Goal: Task Accomplishment & Management: Manage account settings

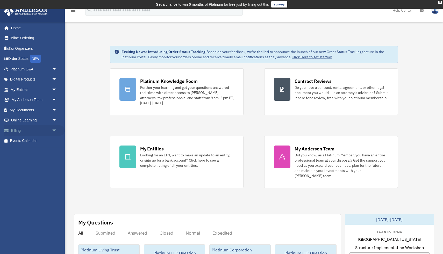
click at [54, 130] on span "arrow_drop_down" at bounding box center [57, 130] width 10 height 11
click at [37, 142] on link "$ Open Invoices" at bounding box center [35, 141] width 57 height 11
click at [28, 162] on link "Manage Payments" at bounding box center [35, 161] width 57 height 10
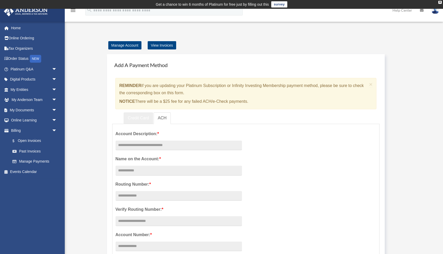
click at [136, 118] on link "Credit Card" at bounding box center [138, 118] width 30 height 12
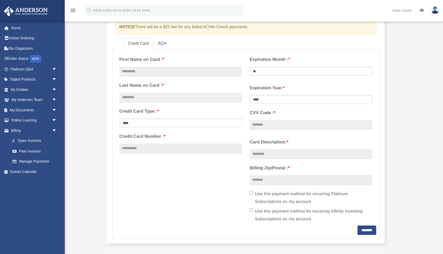
scroll to position [76, 0]
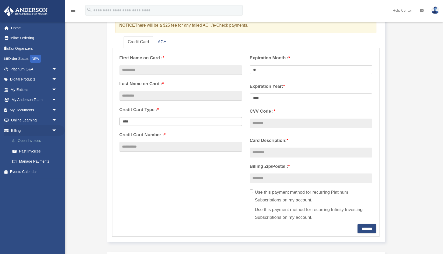
click at [26, 143] on link "$ Open Invoices" at bounding box center [35, 141] width 57 height 11
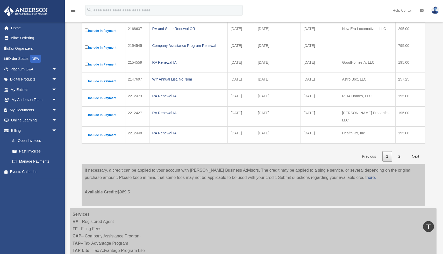
scroll to position [145, 0]
click at [416, 154] on link "Next" at bounding box center [414, 156] width 15 height 11
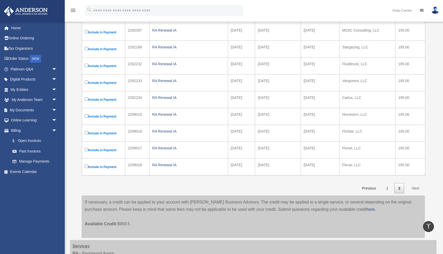
scroll to position [111, 0]
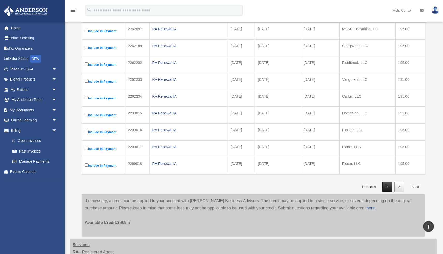
click at [389, 187] on link "1" at bounding box center [387, 187] width 10 height 11
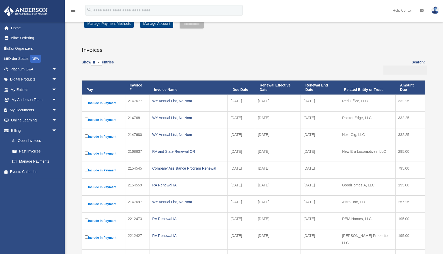
scroll to position [27, 0]
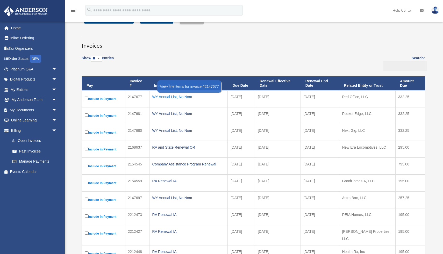
click at [175, 95] on div "WY Annual List, No Nom" at bounding box center [188, 96] width 73 height 7
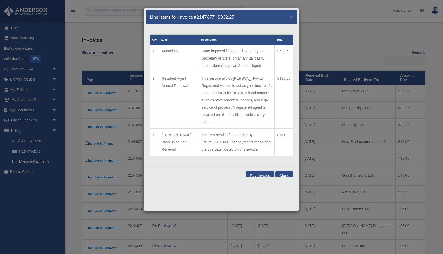
scroll to position [35, 0]
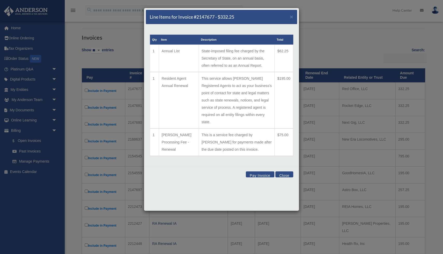
click at [284, 171] on button "Close" at bounding box center [284, 174] width 18 height 6
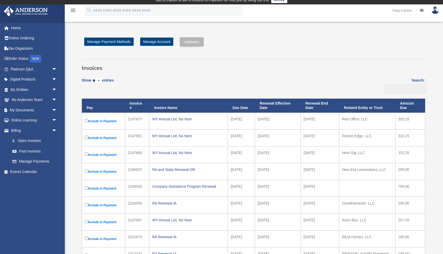
scroll to position [0, 0]
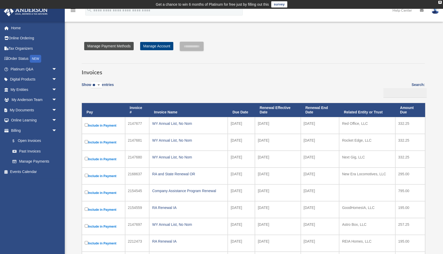
click at [108, 47] on link "Manage Payment Methods" at bounding box center [108, 46] width 49 height 8
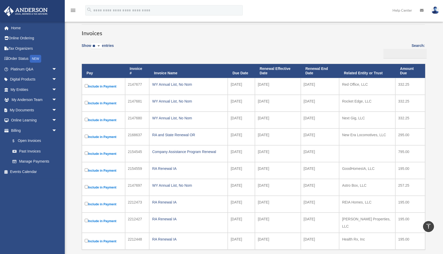
scroll to position [47, 0]
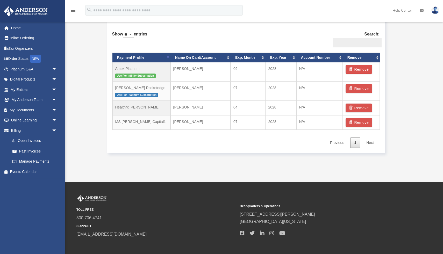
scroll to position [328, 0]
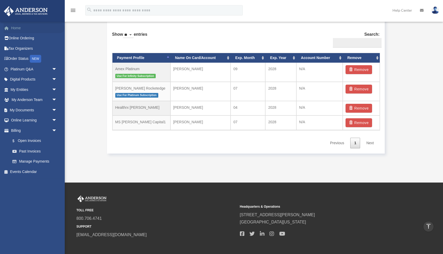
click at [18, 28] on link "Home" at bounding box center [34, 28] width 61 height 10
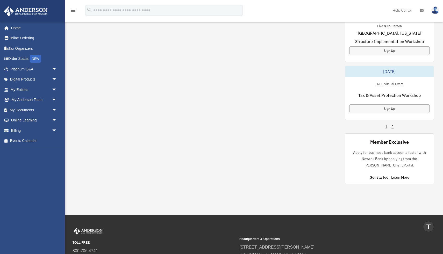
scroll to position [375, 0]
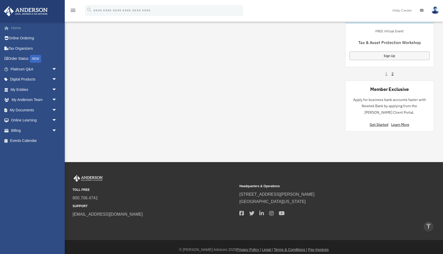
click at [25, 31] on link "Home" at bounding box center [34, 28] width 61 height 10
click at [54, 91] on span "arrow_drop_down" at bounding box center [57, 89] width 10 height 11
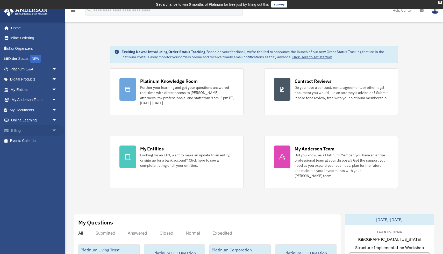
click at [54, 132] on span "arrow_drop_down" at bounding box center [57, 130] width 10 height 11
click at [31, 141] on link "$ Open Invoices" at bounding box center [35, 141] width 57 height 11
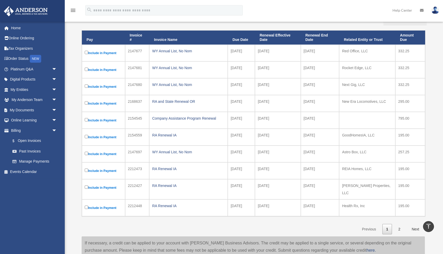
scroll to position [71, 0]
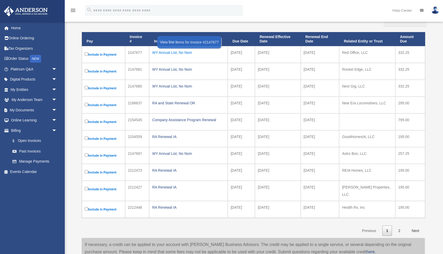
click at [163, 53] on div "WY Annual List, No Nom" at bounding box center [188, 52] width 73 height 7
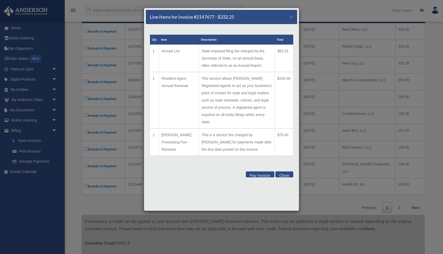
scroll to position [94, 0]
click at [283, 171] on button "Close" at bounding box center [284, 174] width 18 height 6
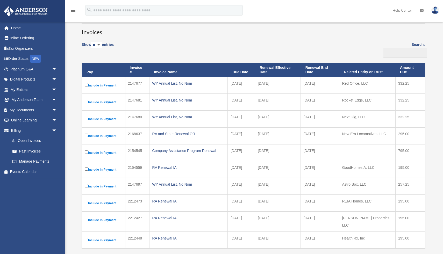
scroll to position [0, 0]
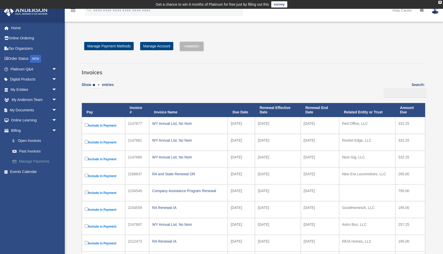
click at [29, 161] on link "Manage Payments" at bounding box center [35, 161] width 57 height 10
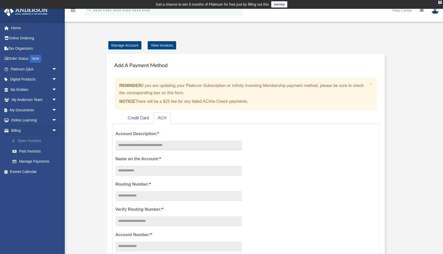
click at [28, 142] on link "$ Open Invoices" at bounding box center [35, 141] width 57 height 11
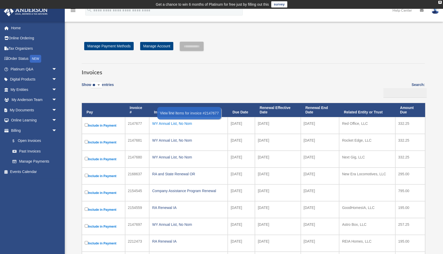
click at [174, 124] on div "WY Annual List, No Nom" at bounding box center [188, 123] width 73 height 7
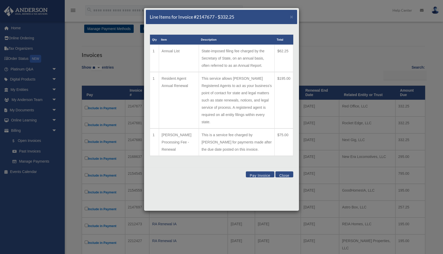
scroll to position [18, 0]
click at [292, 18] on span "×" at bounding box center [291, 17] width 3 height 6
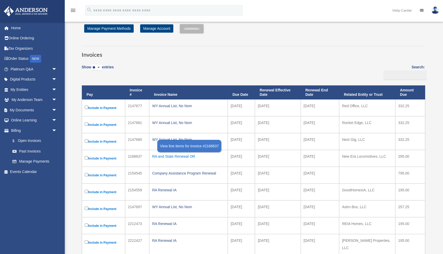
click at [178, 156] on div "RA and State Renewal OR" at bounding box center [188, 156] width 73 height 7
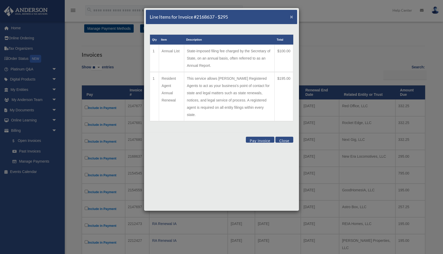
click at [291, 18] on span "×" at bounding box center [291, 17] width 3 height 6
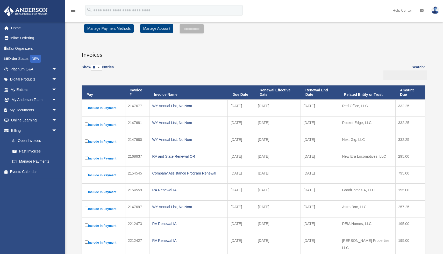
scroll to position [35, 0]
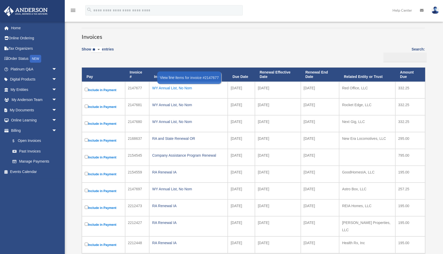
click at [174, 89] on div "WY Annual List, No Nom" at bounding box center [188, 87] width 73 height 7
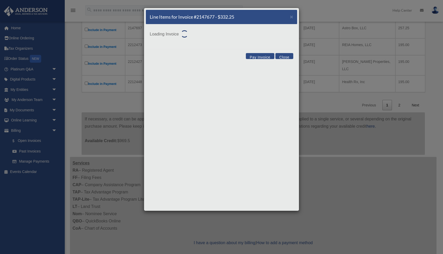
scroll to position [198, 0]
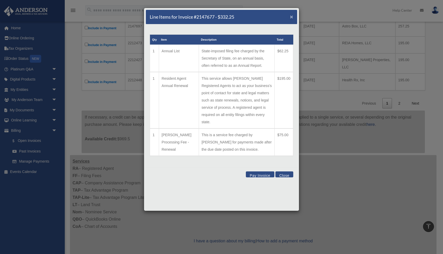
click at [293, 15] on span "×" at bounding box center [291, 17] width 3 height 6
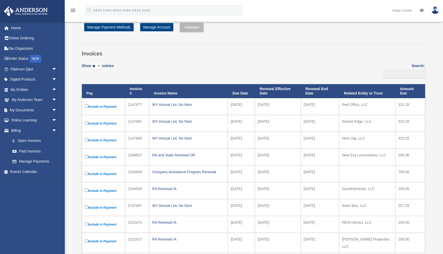
scroll to position [0, 0]
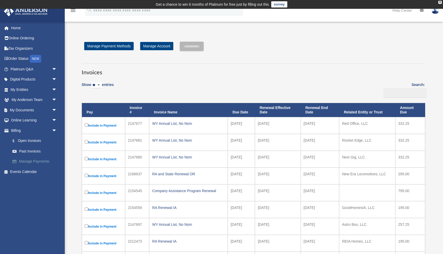
click at [32, 161] on link "Manage Payments" at bounding box center [35, 161] width 57 height 10
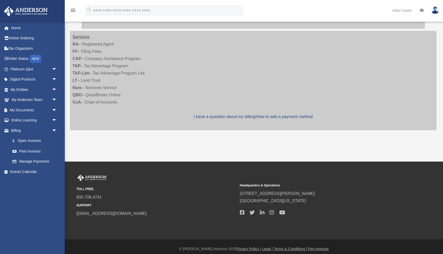
scroll to position [324, 0]
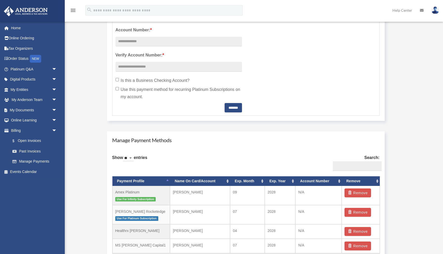
scroll to position [255, 0]
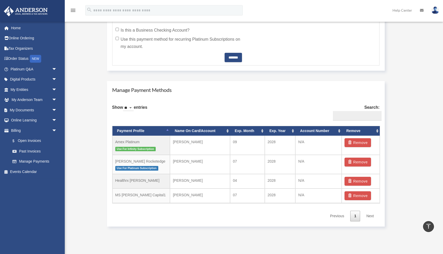
click at [233, 234] on div "Add Card date_range Published on Last updated June 7, 2024 April 13, 2021 by co…" at bounding box center [253, 8] width 374 height 457
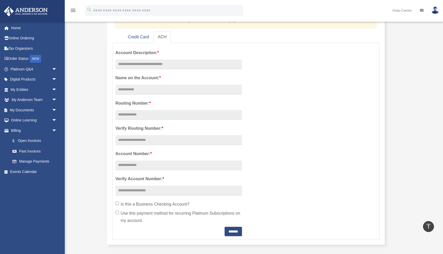
scroll to position [0, 0]
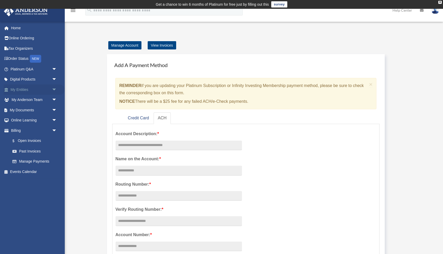
click at [52, 89] on span "arrow_drop_down" at bounding box center [57, 89] width 10 height 11
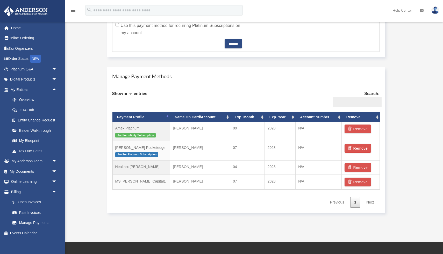
scroll to position [305, 0]
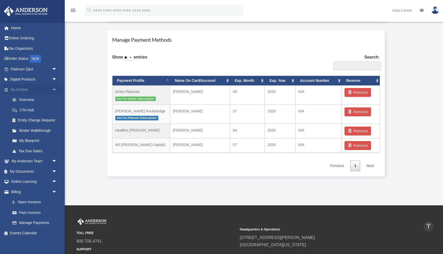
click at [55, 89] on span "arrow_drop_up" at bounding box center [57, 89] width 10 height 11
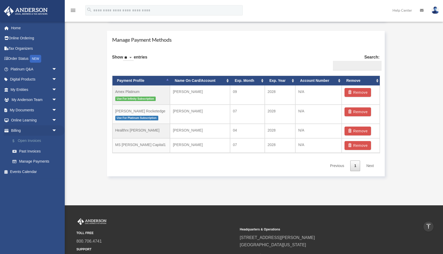
click at [40, 142] on link "$ Open Invoices" at bounding box center [35, 141] width 57 height 11
click at [31, 141] on link "$ Open Invoices" at bounding box center [35, 141] width 57 height 11
click at [29, 159] on link "Manage Payments" at bounding box center [35, 161] width 57 height 10
click at [31, 162] on link "Manage Payments" at bounding box center [35, 161] width 57 height 10
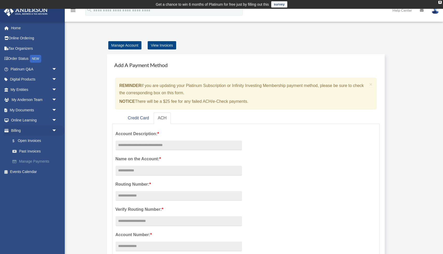
click at [26, 162] on link "Manage Payments" at bounding box center [35, 161] width 57 height 10
click at [34, 150] on link "Past Invoices" at bounding box center [35, 151] width 57 height 10
click at [34, 152] on link "Past Invoices" at bounding box center [35, 151] width 57 height 10
click at [26, 142] on link "$ Open Invoices" at bounding box center [35, 141] width 57 height 11
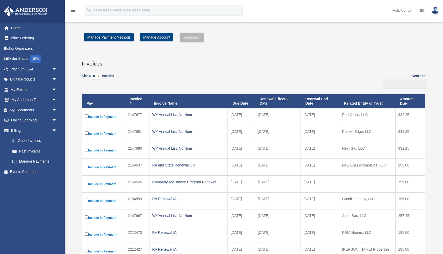
click at [41, 162] on link "Manage Payments" at bounding box center [34, 161] width 55 height 10
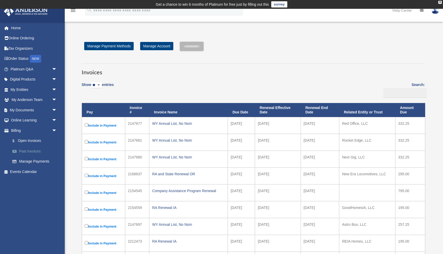
click at [36, 152] on link "Past Invoices" at bounding box center [35, 151] width 57 height 10
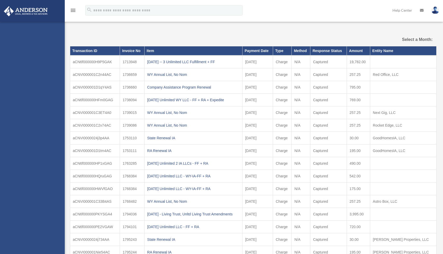
select select
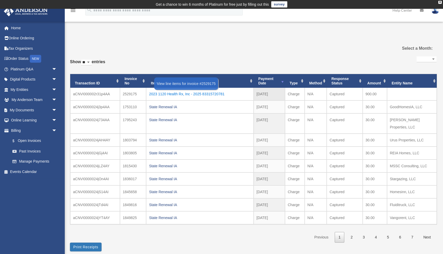
click at [195, 95] on div "2023 1120 Health Rx, Inc - 2025 83315720781" at bounding box center [200, 93] width 102 height 7
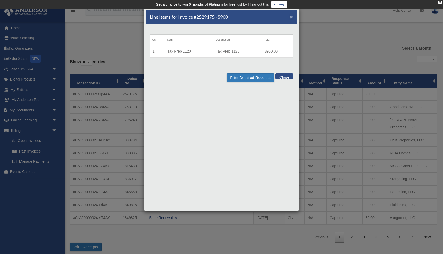
click at [292, 16] on span "×" at bounding box center [291, 17] width 3 height 6
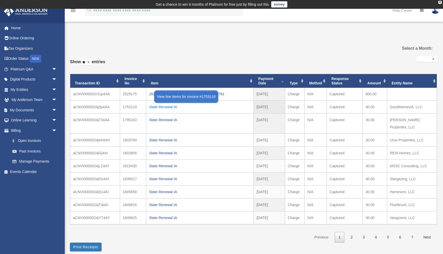
click at [159, 107] on div "State Renewal IA" at bounding box center [200, 106] width 102 height 7
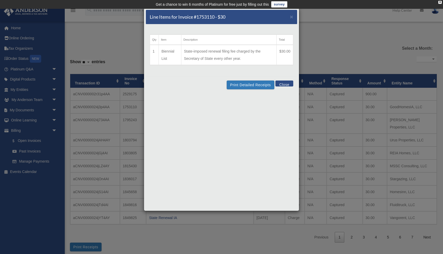
click at [289, 18] on div "Line Items for Invoice #1753110 - $30 ×" at bounding box center [221, 17] width 151 height 14
click at [292, 17] on span "×" at bounding box center [291, 17] width 3 height 6
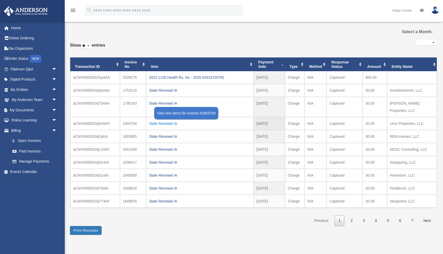
scroll to position [17, 0]
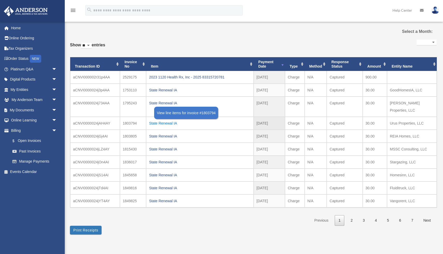
click at [183, 143] on td "State Renewal IA" at bounding box center [199, 149] width 107 height 13
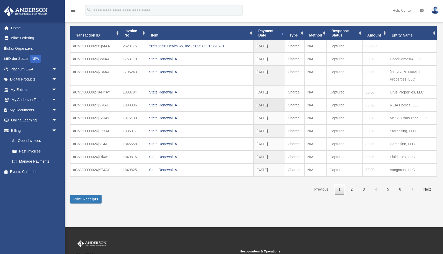
scroll to position [49, 0]
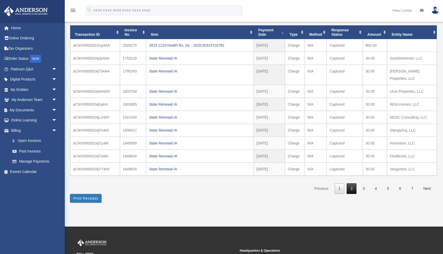
click at [352, 183] on link "2" at bounding box center [351, 188] width 10 height 11
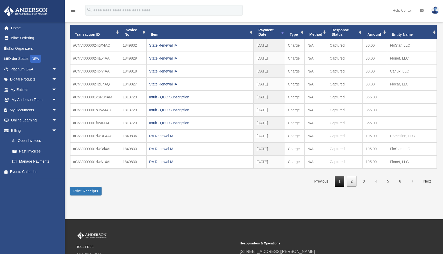
click at [340, 182] on link "1" at bounding box center [339, 181] width 10 height 11
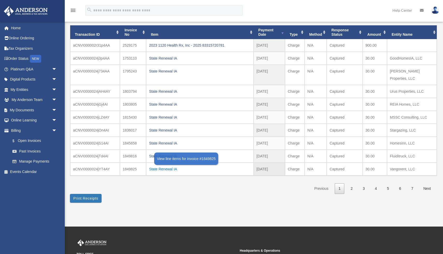
scroll to position [0, 0]
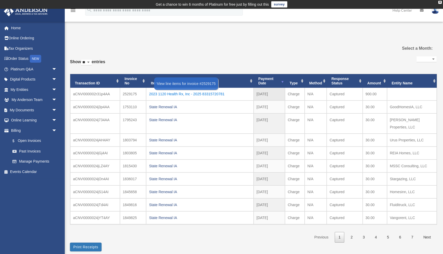
click at [188, 94] on div "2023 1120 Health Rx, Inc - 2025 83315720781" at bounding box center [200, 93] width 102 height 7
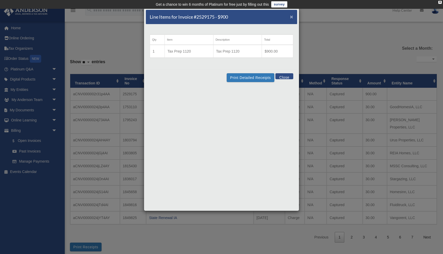
click at [292, 18] on span "×" at bounding box center [291, 17] width 3 height 6
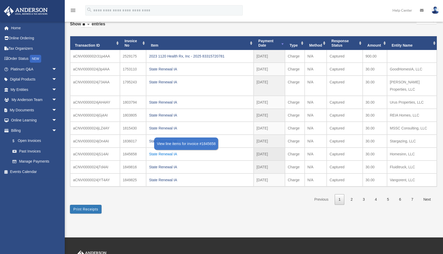
scroll to position [44, 0]
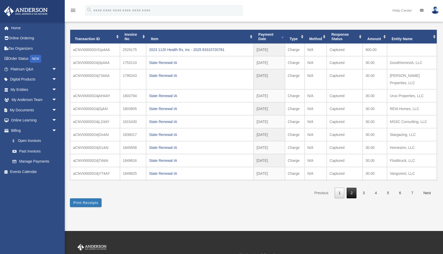
click at [351, 188] on link "2" at bounding box center [351, 193] width 10 height 11
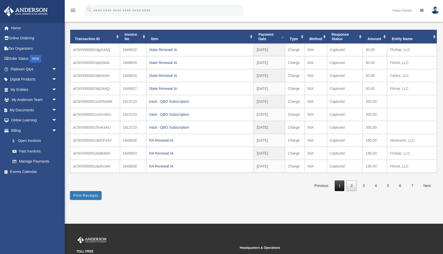
click at [340, 186] on link "1" at bounding box center [339, 185] width 10 height 11
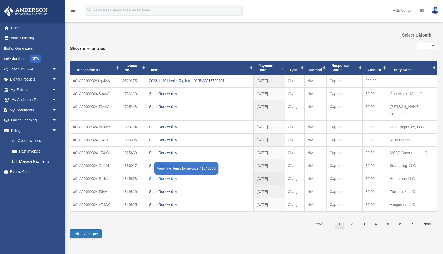
scroll to position [3, 0]
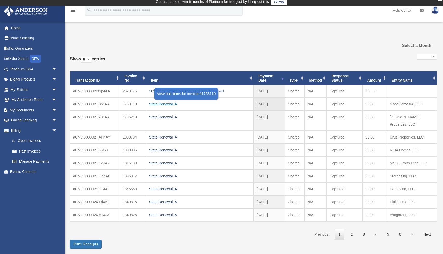
click at [159, 104] on div "State Renewal IA" at bounding box center [200, 103] width 102 height 7
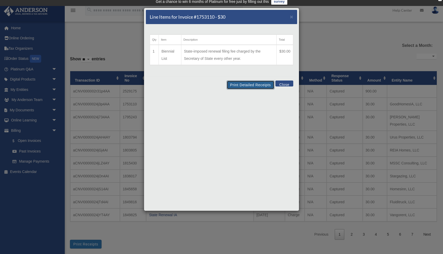
click at [237, 83] on button "Print Detailed Receipts" at bounding box center [250, 85] width 47 height 9
click at [289, 84] on button "Close" at bounding box center [284, 84] width 18 height 6
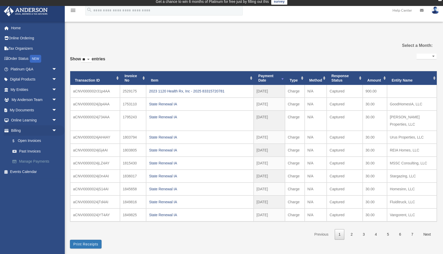
click at [26, 160] on link "Manage Payments" at bounding box center [35, 161] width 57 height 10
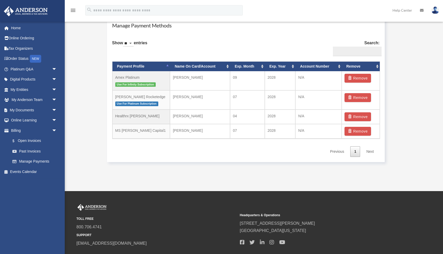
scroll to position [320, 0]
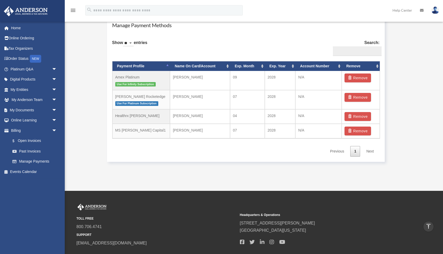
click at [370, 150] on link "Next" at bounding box center [369, 151] width 15 height 11
click at [354, 151] on link "1" at bounding box center [355, 151] width 10 height 11
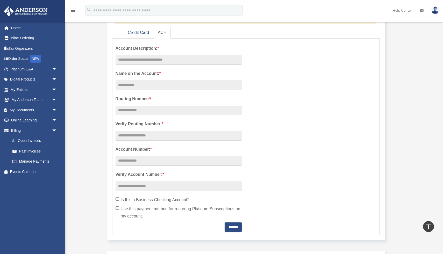
scroll to position [84, 0]
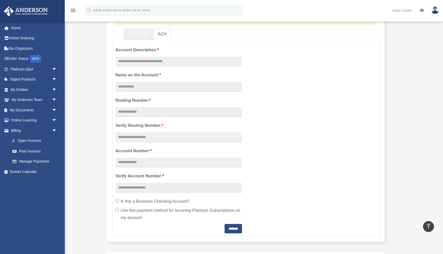
click at [139, 37] on link "Credit Card" at bounding box center [138, 34] width 30 height 12
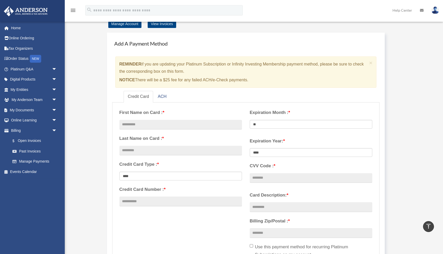
scroll to position [0, 0]
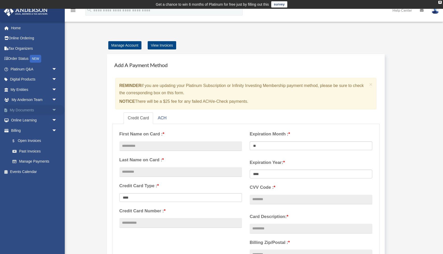
click at [53, 113] on span "arrow_drop_down" at bounding box center [57, 110] width 10 height 11
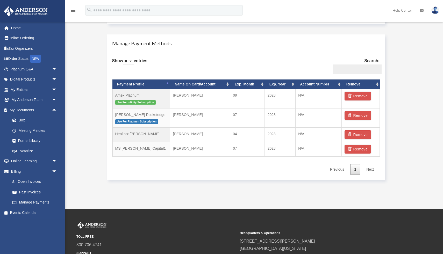
scroll to position [308, 0]
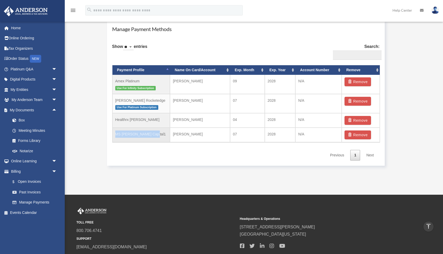
drag, startPoint x: 116, startPoint y: 135, endPoint x: 165, endPoint y: 139, distance: 49.9
click at [165, 139] on td "MS [PERSON_NAME] Capital1" at bounding box center [141, 135] width 58 height 14
click at [164, 138] on td "MS [PERSON_NAME] Capital1" at bounding box center [141, 135] width 58 height 14
drag, startPoint x: 115, startPoint y: 81, endPoint x: 147, endPoint y: 82, distance: 31.6
click at [147, 82] on td "Amex Platinum Use For Infinity Subscription" at bounding box center [141, 84] width 58 height 19
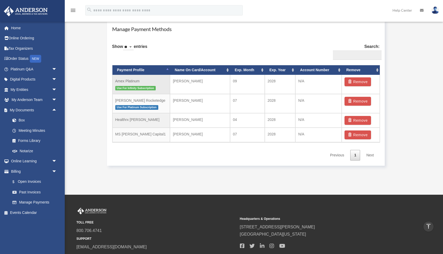
click at [180, 86] on td "[PERSON_NAME]" at bounding box center [200, 84] width 60 height 19
drag, startPoint x: 115, startPoint y: 81, endPoint x: 146, endPoint y: 82, distance: 31.1
click at [146, 82] on td "Amex Platinum Use For Infinity Subscription" at bounding box center [141, 84] width 58 height 19
click at [146, 81] on td "Amex Platinum Use For Infinity Subscription" at bounding box center [141, 84] width 58 height 19
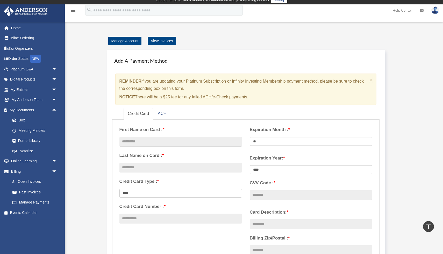
scroll to position [0, 0]
